Goal: Task Accomplishment & Management: Use online tool/utility

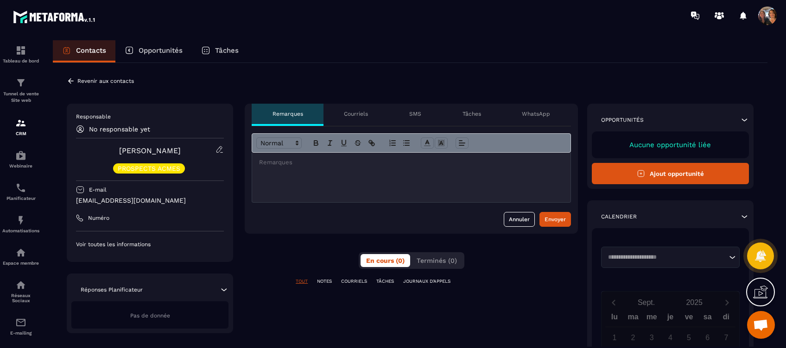
scroll to position [3294, 0]
click at [354, 112] on p "Courriels" at bounding box center [356, 113] width 24 height 7
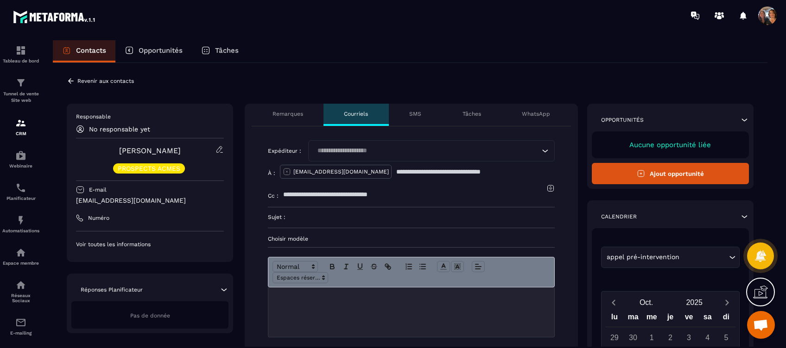
click at [433, 170] on input "text" at bounding box center [475, 172] width 158 height 20
click at [411, 147] on input "Search for option" at bounding box center [426, 151] width 225 height 10
type input "*"
click at [334, 311] on div at bounding box center [411, 313] width 286 height 50
click at [276, 140] on div "Expéditeur : Loading..." at bounding box center [411, 150] width 287 height 21
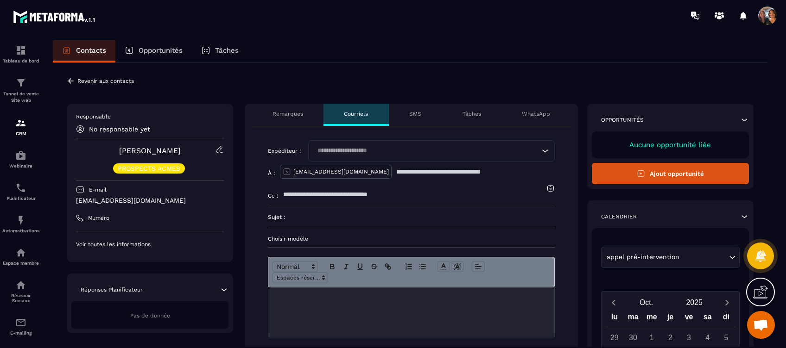
click at [294, 112] on p "Remarques" at bounding box center [287, 113] width 31 height 7
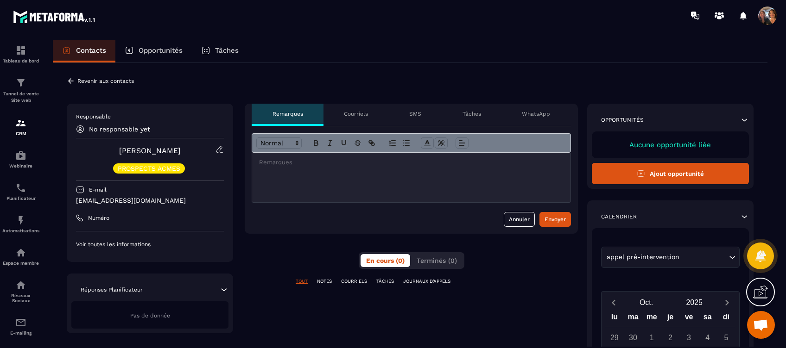
click at [97, 80] on p "Revenir aux contacts" at bounding box center [105, 81] width 57 height 6
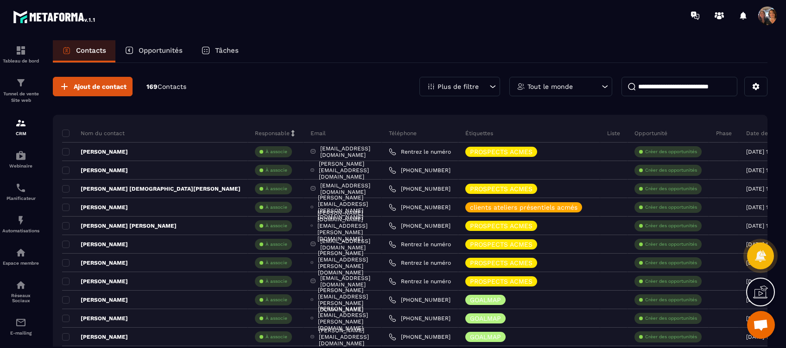
click at [159, 51] on p "Opportunités" at bounding box center [161, 50] width 44 height 8
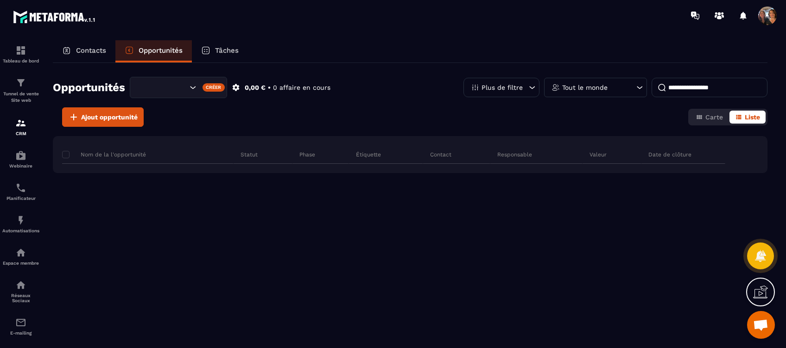
click at [759, 283] on div at bounding box center [760, 292] width 29 height 29
click at [560, 200] on icon at bounding box center [559, 204] width 11 height 11
click at [211, 86] on div "Créer" at bounding box center [214, 87] width 23 height 8
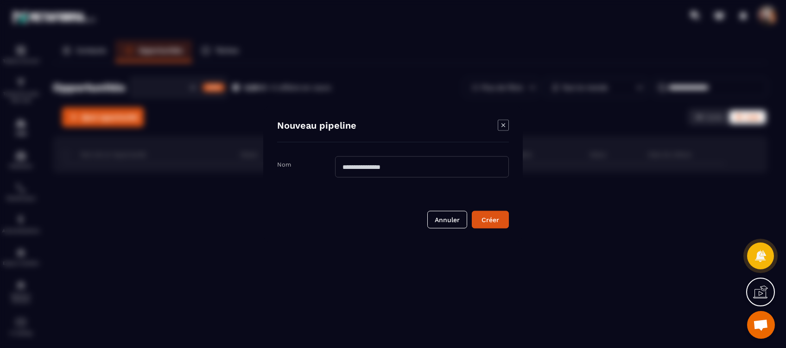
click at [350, 163] on input "Modal window" at bounding box center [422, 167] width 174 height 21
type input "**********"
click at [487, 220] on div "Créer" at bounding box center [490, 219] width 25 height 9
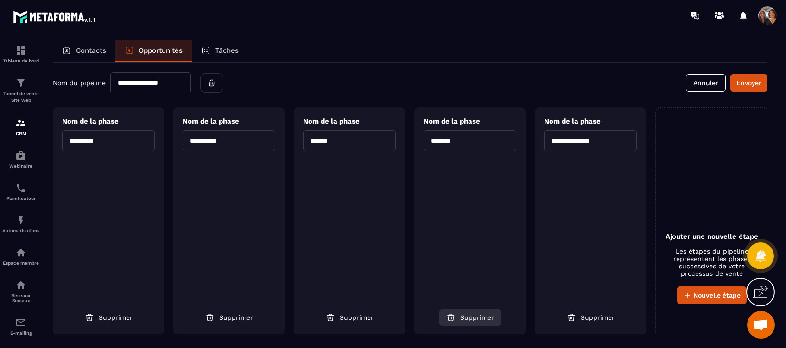
click at [476, 315] on span "Supprimer" at bounding box center [477, 317] width 34 height 9
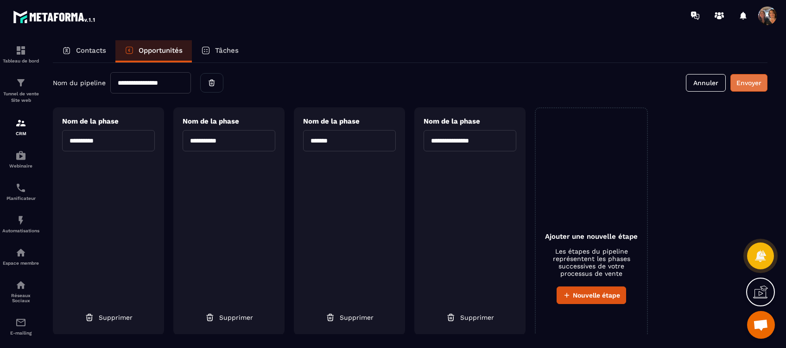
click at [747, 76] on button "Envoyer" at bounding box center [748, 83] width 37 height 18
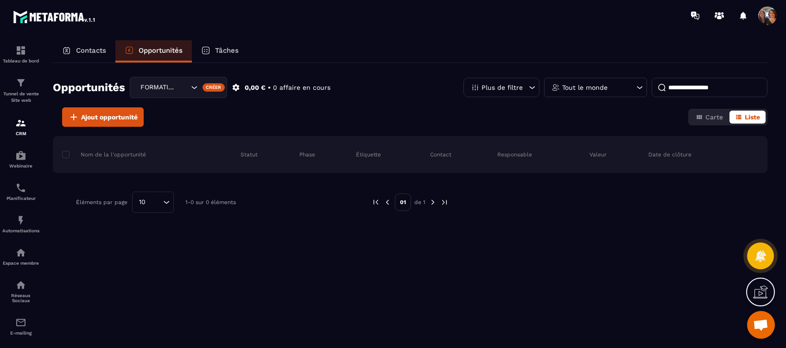
click at [169, 88] on div "FORMATION CLAIR 1" at bounding box center [163, 87] width 52 height 10
click at [183, 109] on p "FORMATION CLAIR 1" at bounding box center [178, 106] width 78 height 9
click at [192, 82] on div "FORMATION CLAIR 1" at bounding box center [178, 87] width 97 height 21
click at [185, 103] on p "FORMATION CLAIR 1" at bounding box center [178, 106] width 78 height 9
click at [219, 85] on div "Créer" at bounding box center [214, 87] width 23 height 8
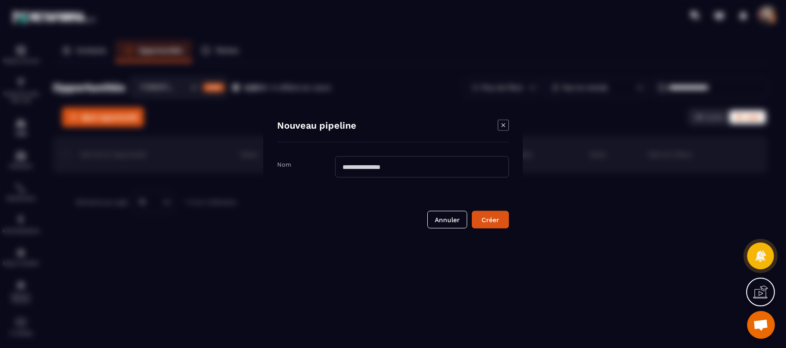
click at [502, 123] on icon "Modal window" at bounding box center [503, 125] width 11 height 11
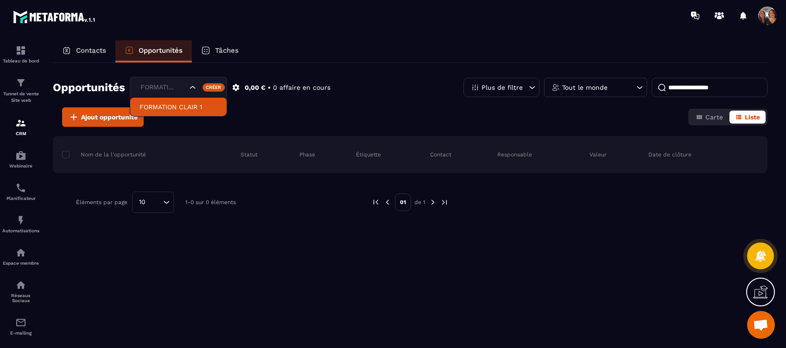
click at [151, 83] on div "FORMATION CLAIR 1" at bounding box center [162, 87] width 51 height 10
click at [153, 108] on p "FORMATION CLAIR 1" at bounding box center [178, 106] width 78 height 9
click at [64, 154] on span at bounding box center [65, 154] width 7 height 7
click at [65, 153] on span at bounding box center [65, 154] width 7 height 7
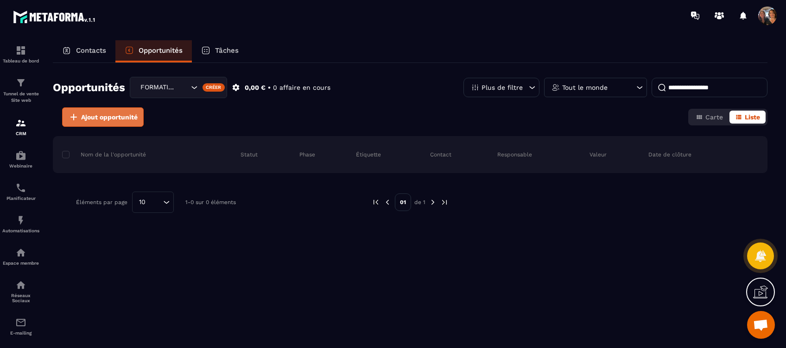
click at [120, 114] on span "Ajout opportunité" at bounding box center [109, 117] width 57 height 9
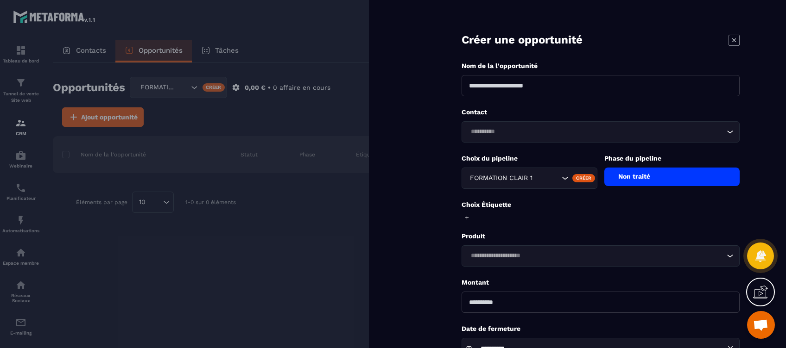
click at [735, 38] on icon at bounding box center [734, 40] width 11 height 11
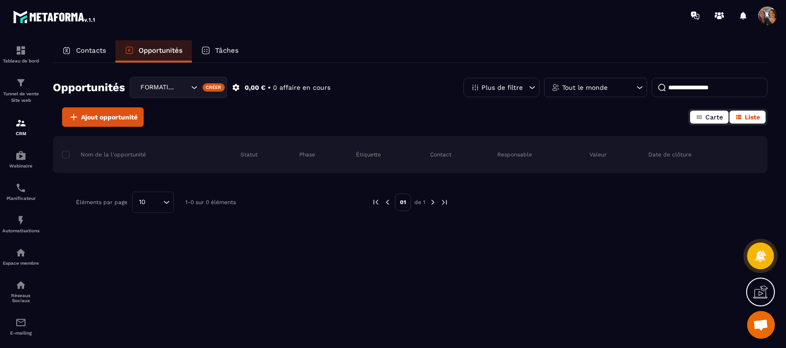
click at [704, 116] on button "Carte" at bounding box center [709, 117] width 38 height 13
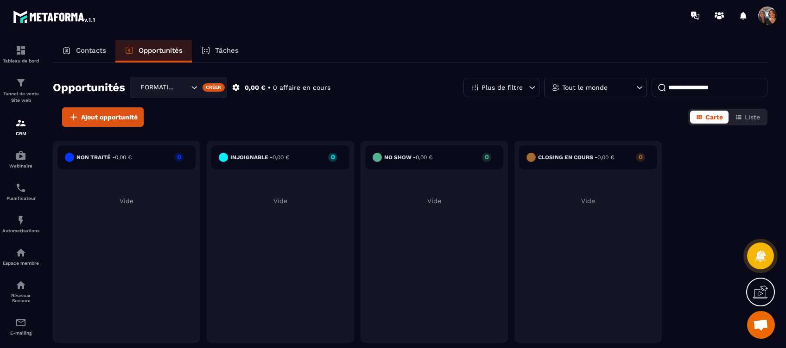
click at [396, 155] on h6 "No show - 0,00 €" at bounding box center [408, 157] width 48 height 6
click at [276, 152] on div "injoignable - 0,00 € 0" at bounding box center [280, 158] width 138 height 24
click at [90, 55] on div "Contacts" at bounding box center [84, 51] width 63 height 22
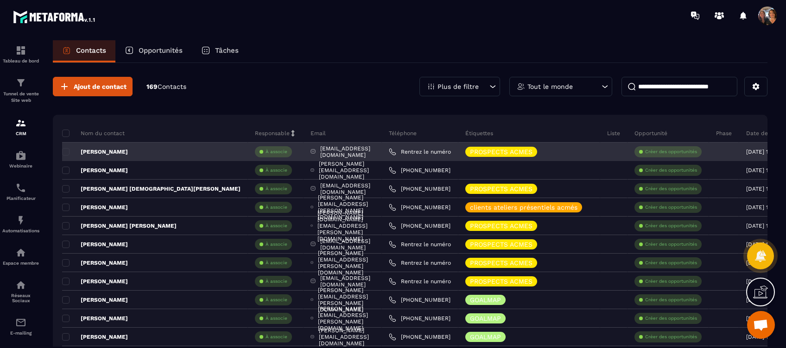
click at [304, 147] on div "[EMAIL_ADDRESS][DOMAIN_NAME]" at bounding box center [343, 152] width 78 height 19
click at [304, 152] on div "[EMAIL_ADDRESS][DOMAIN_NAME]" at bounding box center [343, 152] width 78 height 19
click at [70, 149] on p "[PERSON_NAME]" at bounding box center [95, 151] width 66 height 7
